Goal: Transaction & Acquisition: Purchase product/service

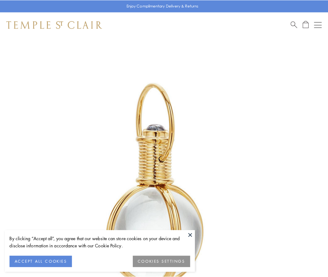
scroll to position [163, 0]
